Goal: Task Accomplishment & Management: Use online tool/utility

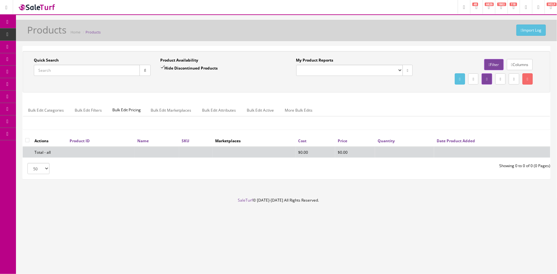
click at [87, 66] on input "Quick Search" at bounding box center [87, 70] width 106 height 11
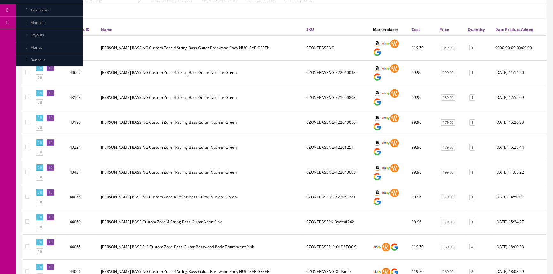
scroll to position [174, 0]
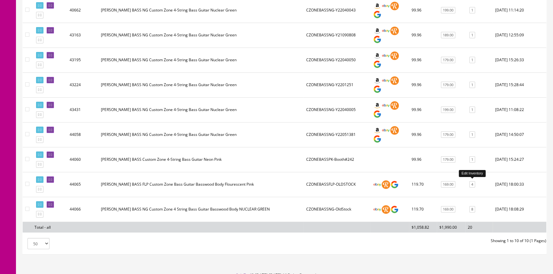
type input "czone bass"
click at [474, 183] on link "4" at bounding box center [473, 184] width 6 height 7
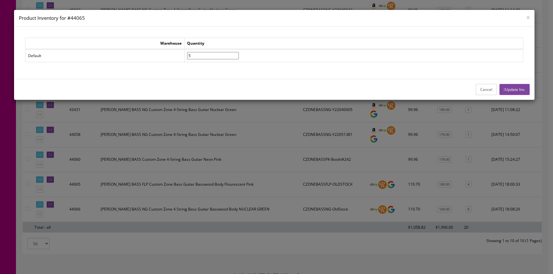
click at [239, 54] on input"] "5" at bounding box center [213, 55] width 52 height 7
type input"] "6"
click at [239, 54] on input"] "6" at bounding box center [213, 55] width 52 height 7
click at [504, 88] on icon "button" at bounding box center [504, 90] width 1 height 4
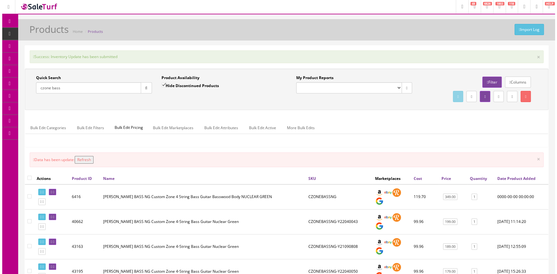
scroll to position [0, 0]
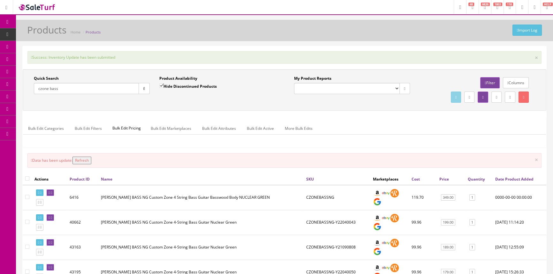
click at [91, 159] on button "Refresh" at bounding box center [82, 161] width 19 height 8
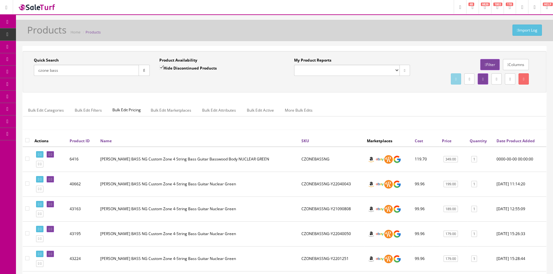
drag, startPoint x: 201, startPoint y: 18, endPoint x: 258, endPoint y: 0, distance: 59.4
click at [202, 19] on div "Research Trends Trending on Ebay Google Trends Amazon Insights (Login Before Cl…" at bounding box center [276, 239] width 553 height 479
click at [115, 25] on div "Import Log Products Home Products" at bounding box center [285, 32] width 528 height 15
click at [172, 28] on div "Import Log Products Home Products" at bounding box center [285, 32] width 528 height 15
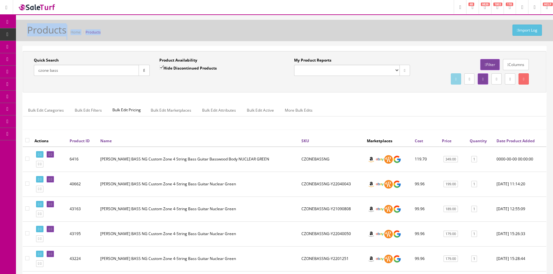
click at [172, 28] on div "Import Log Products Home Products" at bounding box center [285, 32] width 528 height 15
click at [123, 31] on div "Import Log Products Home Products" at bounding box center [285, 32] width 528 height 15
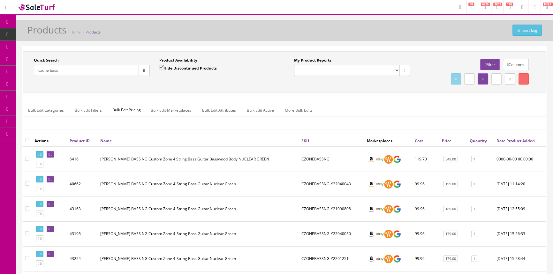
click at [123, 31] on div "Import Log Products Home Products" at bounding box center [285, 32] width 528 height 15
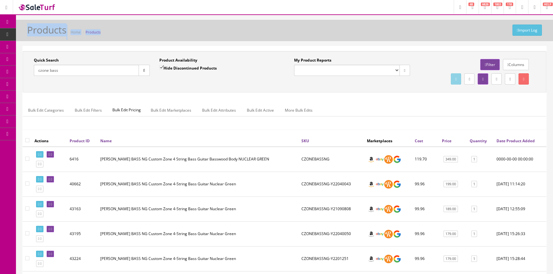
click at [123, 31] on div "Import Log Products Home Products" at bounding box center [285, 32] width 528 height 15
click at [123, 32] on div "Import Log Products Home Products" at bounding box center [285, 32] width 528 height 15
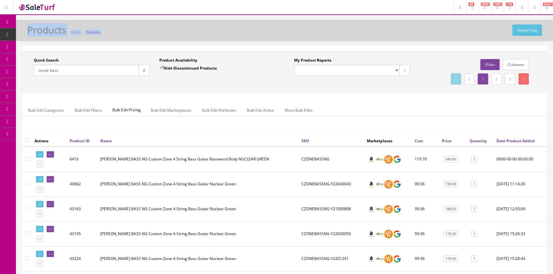
click at [123, 32] on div "Import Log Products Home Products" at bounding box center [285, 32] width 528 height 15
click at [122, 32] on div "Import Log Products Home Products" at bounding box center [285, 32] width 528 height 15
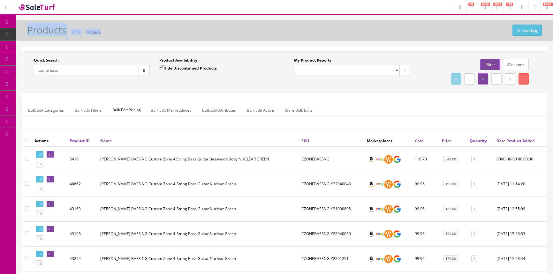
click at [122, 32] on div "Import Log Products Home Products" at bounding box center [285, 32] width 528 height 15
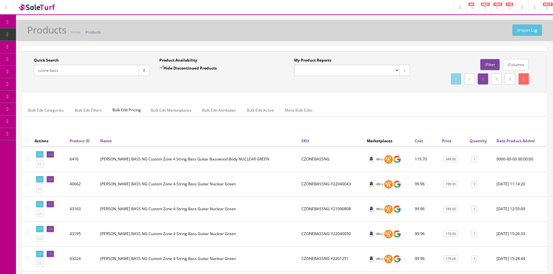
click at [123, 32] on div "Import Log Products Home Products" at bounding box center [285, 32] width 528 height 15
click at [124, 32] on div "Import Log Products Home Products" at bounding box center [285, 32] width 528 height 15
click at [125, 31] on div "Import Log Products Home Products" at bounding box center [285, 32] width 528 height 15
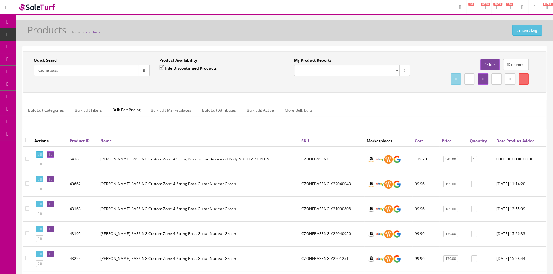
click at [145, 31] on div "Import Log Products Home Products" at bounding box center [285, 32] width 528 height 15
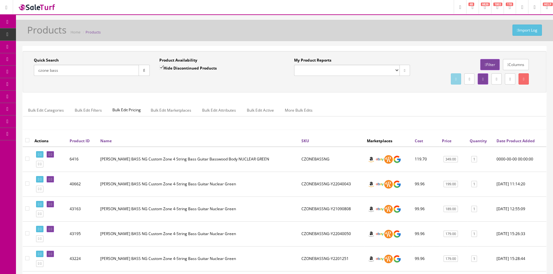
click at [145, 31] on div "Import Log Products Home Products" at bounding box center [285, 32] width 528 height 15
click at [377, 33] on div "Import Log Products Home Products" at bounding box center [285, 32] width 528 height 15
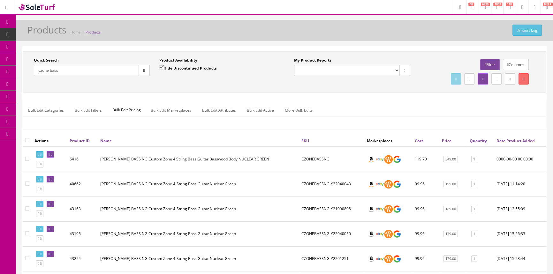
drag, startPoint x: 76, startPoint y: 70, endPoint x: 29, endPoint y: 79, distance: 48.2
click at [29, 79] on div "Quick Search czone bass Date From" at bounding box center [92, 68] width 126 height 23
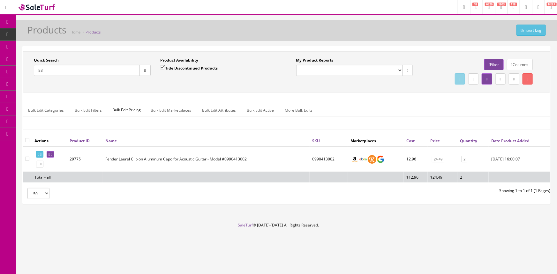
type input "8"
type input "7"
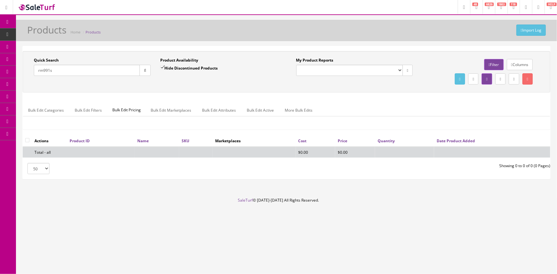
click at [42, 69] on input "rm991s" at bounding box center [87, 70] width 106 height 11
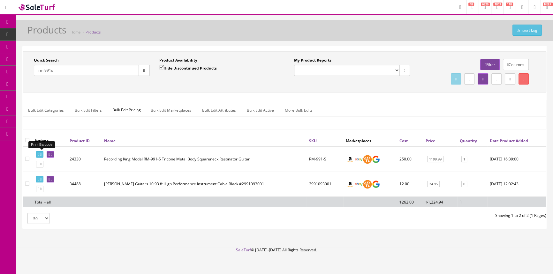
type input "rm 991s"
click at [39, 154] on icon at bounding box center [38, 155] width 1 height 4
drag, startPoint x: 64, startPoint y: 70, endPoint x: 27, endPoint y: 72, distance: 36.4
click at [27, 72] on div "Quick Search rm 991s Date From Product Availability Hide Discontinued Products …" at bounding box center [154, 68] width 260 height 23
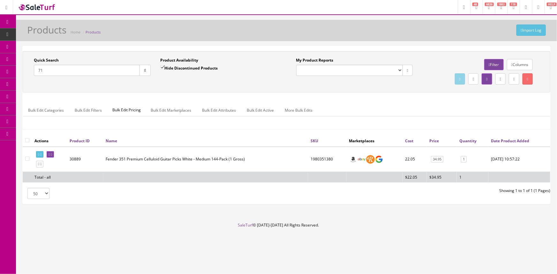
type input "7"
drag, startPoint x: 73, startPoint y: 68, endPoint x: 34, endPoint y: 76, distance: 39.5
click at [34, 76] on div "Quick Search 717669853020 Date From" at bounding box center [92, 68] width 126 height 23
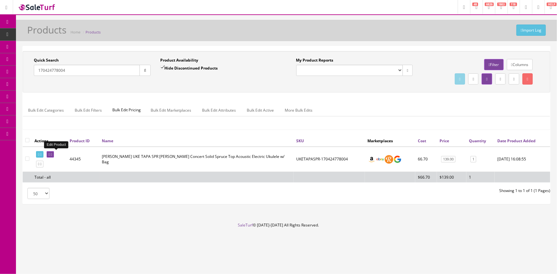
type input "170424778004"
click at [50, 153] on icon at bounding box center [49, 155] width 1 height 4
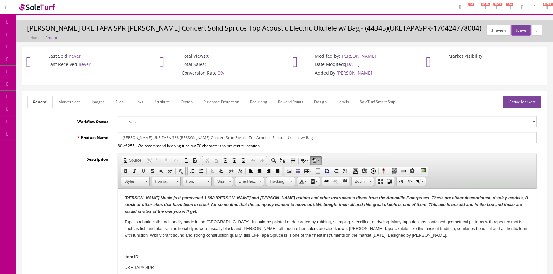
click at [98, 103] on link "Images" at bounding box center [98, 102] width 23 height 12
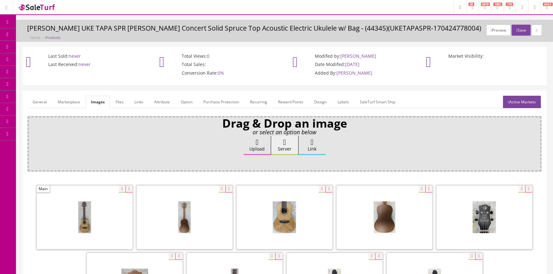
click at [42, 103] on link "General" at bounding box center [39, 102] width 25 height 12
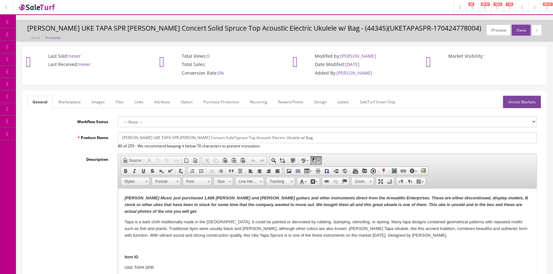
click at [50, 35] on span "Products" at bounding box center [46, 34] width 16 height 5
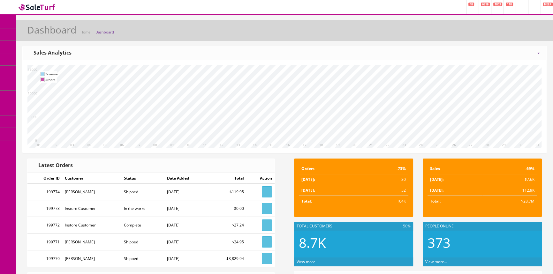
click at [46, 30] on link "Products" at bounding box center [49, 34] width 67 height 12
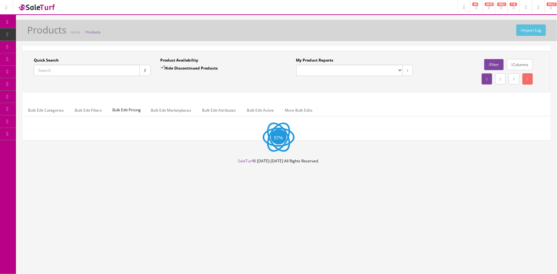
click at [54, 67] on input "Quick Search" at bounding box center [87, 70] width 106 height 11
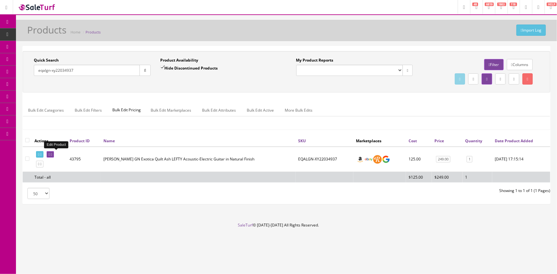
type input "eqalgn-xy22034937"
click at [50, 154] on icon at bounding box center [49, 155] width 1 height 4
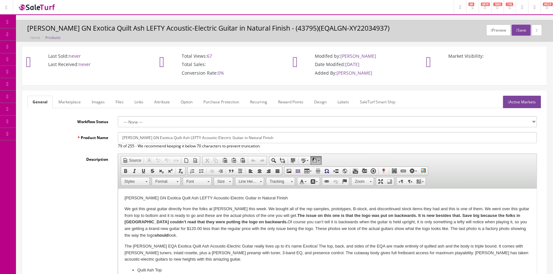
click at [345, 101] on link "Labels" at bounding box center [343, 102] width 22 height 12
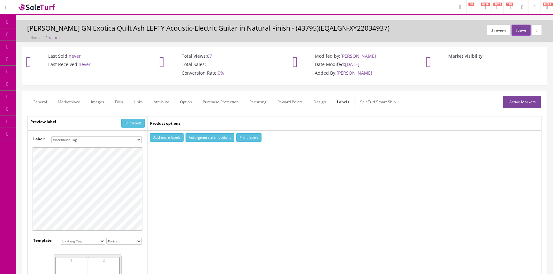
click at [92, 139] on select "Small Label 2 x 1 Label Shoe label 100 barcodes Dymo Label 2 X 1 Sticker Labels…" at bounding box center [96, 139] width 90 height 7
select select "16"
click at [51, 136] on select "Small Label 2 x 1 Label Shoe label 100 barcodes Dymo Label 2 X 1 Sticker Labels…" at bounding box center [96, 139] width 90 height 7
drag, startPoint x: 167, startPoint y: 137, endPoint x: 170, endPoint y: 140, distance: 4.7
click at [167, 138] on button "Add more labels" at bounding box center [167, 138] width 34 height 9
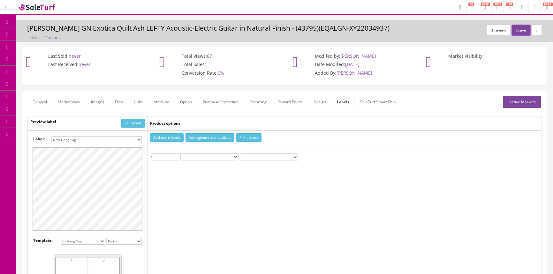
type input "1"
click at [177, 155] on input "1" at bounding box center [165, 157] width 28 height 7
click at [248, 136] on button "Print labels" at bounding box center [248, 138] width 25 height 9
click at [49, 32] on span "Products" at bounding box center [46, 34] width 16 height 5
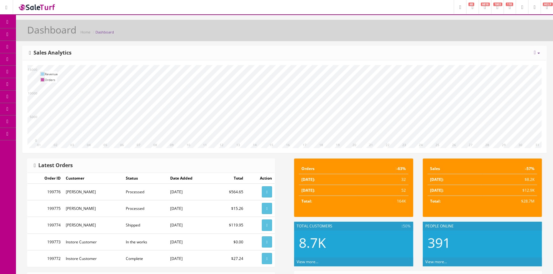
click at [46, 35] on span "Products" at bounding box center [46, 34] width 16 height 5
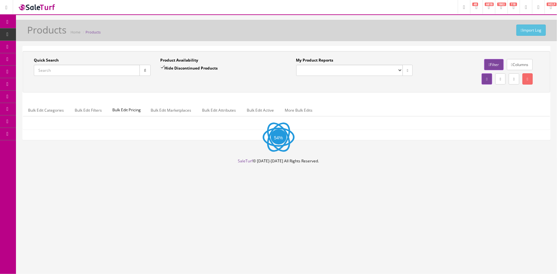
click at [49, 70] on input "Quick Search" at bounding box center [87, 70] width 106 height 11
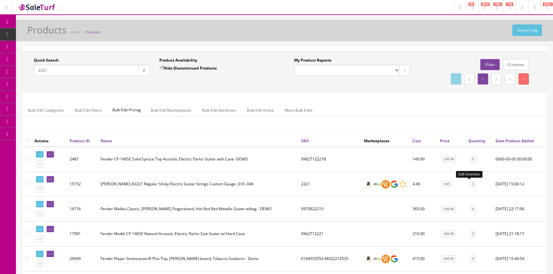
type input "2221"
click at [470, 184] on link "5" at bounding box center [473, 184] width 6 height 7
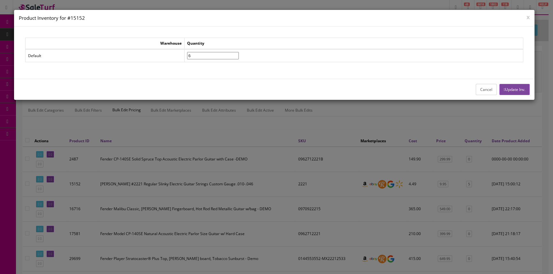
type input"] "6"
click at [239, 53] on input"] "6" at bounding box center [213, 55] width 52 height 7
click at [514, 86] on button "Update Inv." at bounding box center [515, 89] width 30 height 11
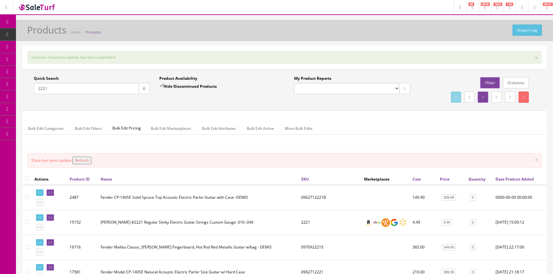
click at [87, 160] on button "Refresh" at bounding box center [82, 161] width 19 height 8
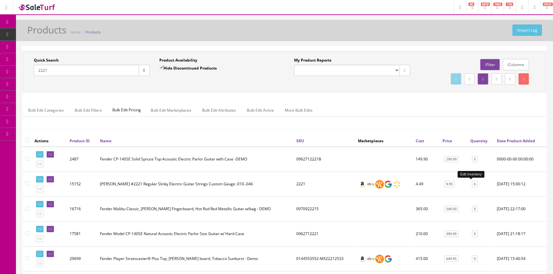
click at [472, 182] on link "6" at bounding box center [475, 184] width 6 height 7
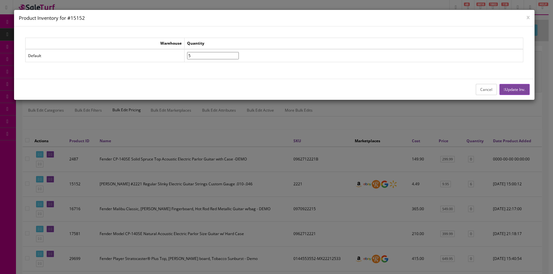
type input"] "5"
click at [239, 56] on input"] "5" at bounding box center [213, 55] width 52 height 7
drag, startPoint x: 511, startPoint y: 88, endPoint x: 509, endPoint y: 85, distance: 3.7
click at [511, 88] on button "Update Inv." at bounding box center [515, 89] width 30 height 11
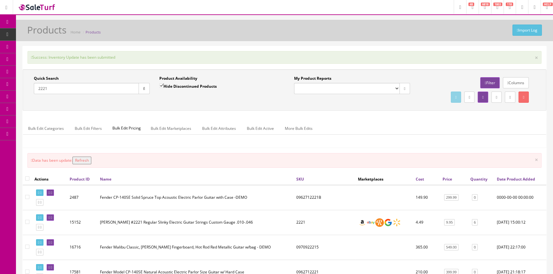
click at [91, 160] on button "Refresh" at bounding box center [82, 161] width 19 height 8
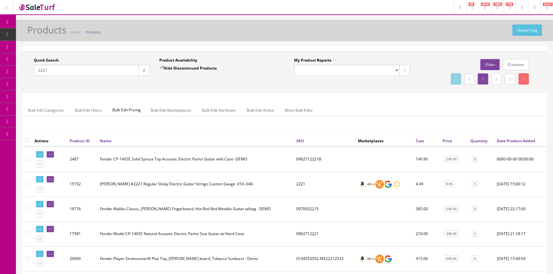
drag, startPoint x: 61, startPoint y: 70, endPoint x: 32, endPoint y: 74, distance: 29.4
click at [32, 74] on div "Quick Search 2221 Date From" at bounding box center [92, 68] width 126 height 23
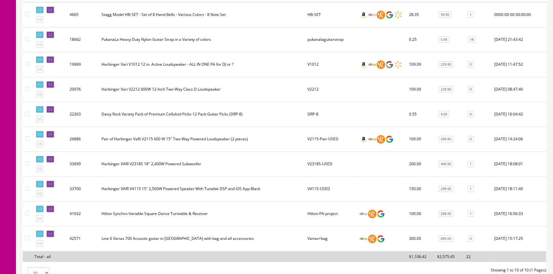
scroll to position [145, 0]
type input "vari"
click at [50, 182] on icon at bounding box center [49, 184] width 1 height 4
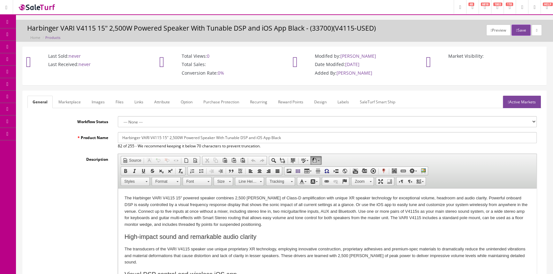
click at [101, 102] on link "Images" at bounding box center [98, 102] width 23 height 12
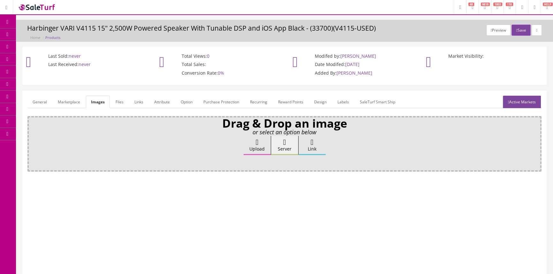
click at [41, 101] on link "General" at bounding box center [39, 102] width 25 height 12
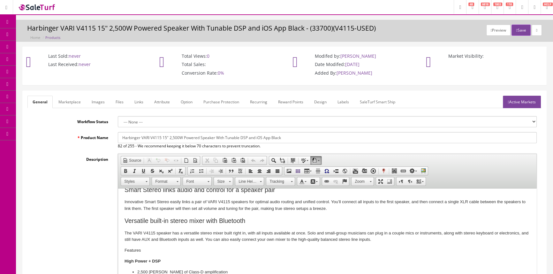
click at [47, 36] on span "Products" at bounding box center [46, 34] width 16 height 5
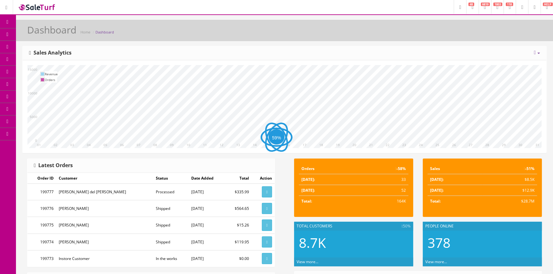
click at [48, 32] on span "Products" at bounding box center [46, 34] width 16 height 5
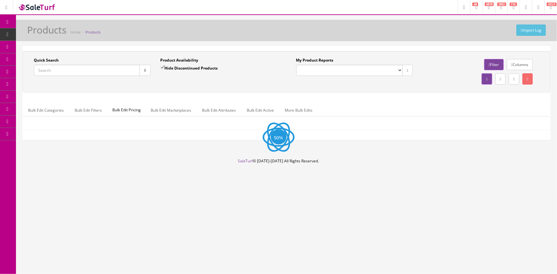
click at [121, 73] on input "Quick Search" at bounding box center [87, 70] width 106 height 11
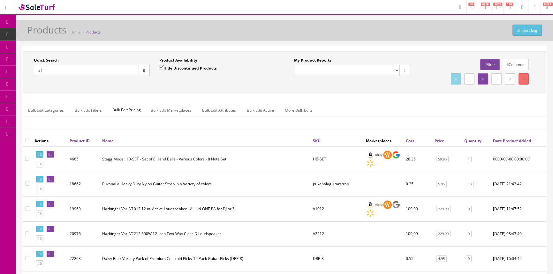
type input "3"
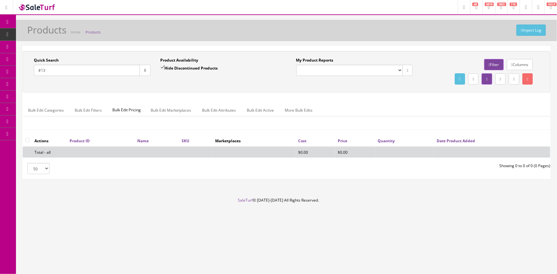
type input "#13"
click at [163, 65] on input "Hide Discontinued Products" at bounding box center [162, 67] width 4 height 4
checkbox input "false"
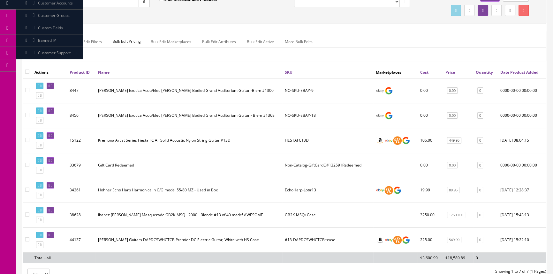
scroll to position [87, 0]
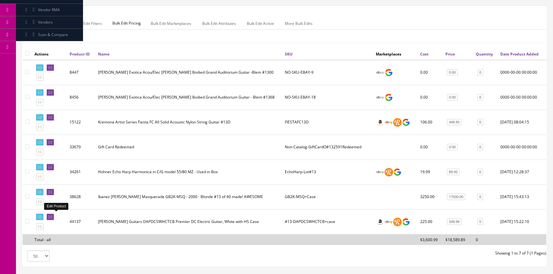
click at [50, 216] on icon at bounding box center [49, 218] width 1 height 4
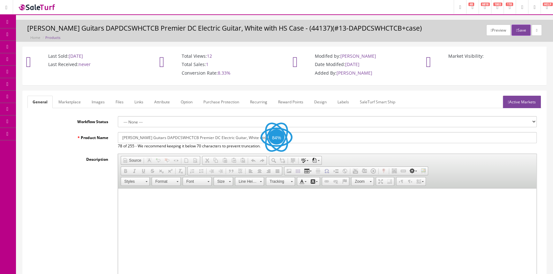
click at [100, 101] on link "Images" at bounding box center [98, 102] width 23 height 12
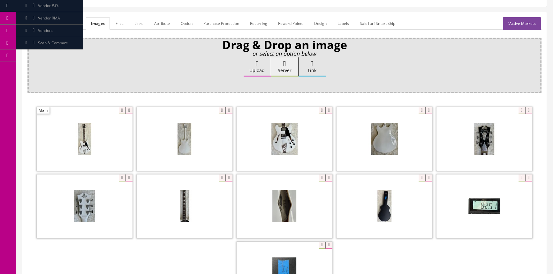
scroll to position [174, 0]
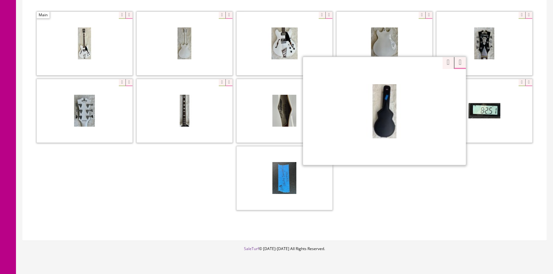
click at [417, 82] on div "Zoom" at bounding box center [384, 111] width 163 height 109
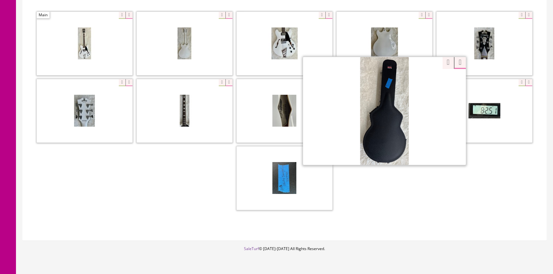
click at [444, 62] on div "Zoom" at bounding box center [284, 112] width 514 height 202
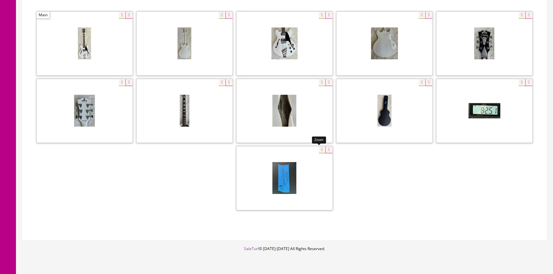
click at [319, 149] on div at bounding box center [285, 178] width 96 height 64
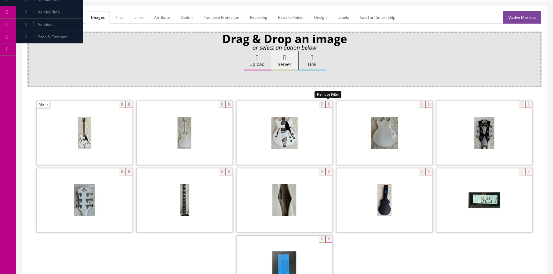
scroll to position [87, 0]
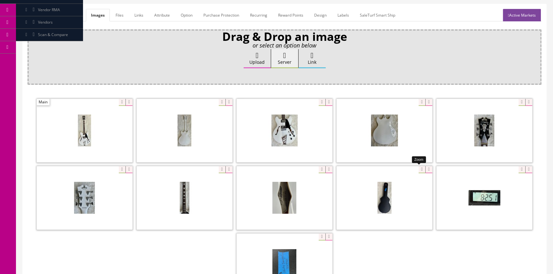
click at [418, 168] on div at bounding box center [385, 198] width 96 height 64
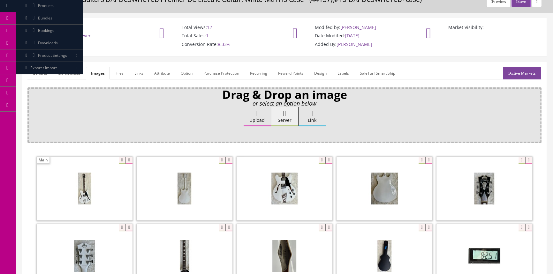
scroll to position [0, 0]
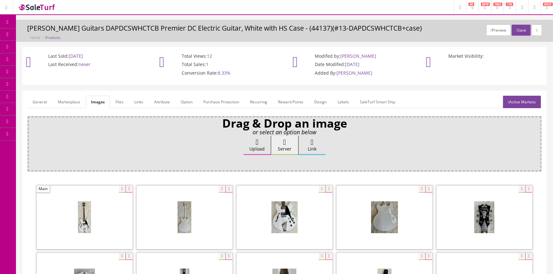
click at [5, 20] on icon at bounding box center [7, 21] width 7 height 5
